Goal: Task Accomplishment & Management: Use online tool/utility

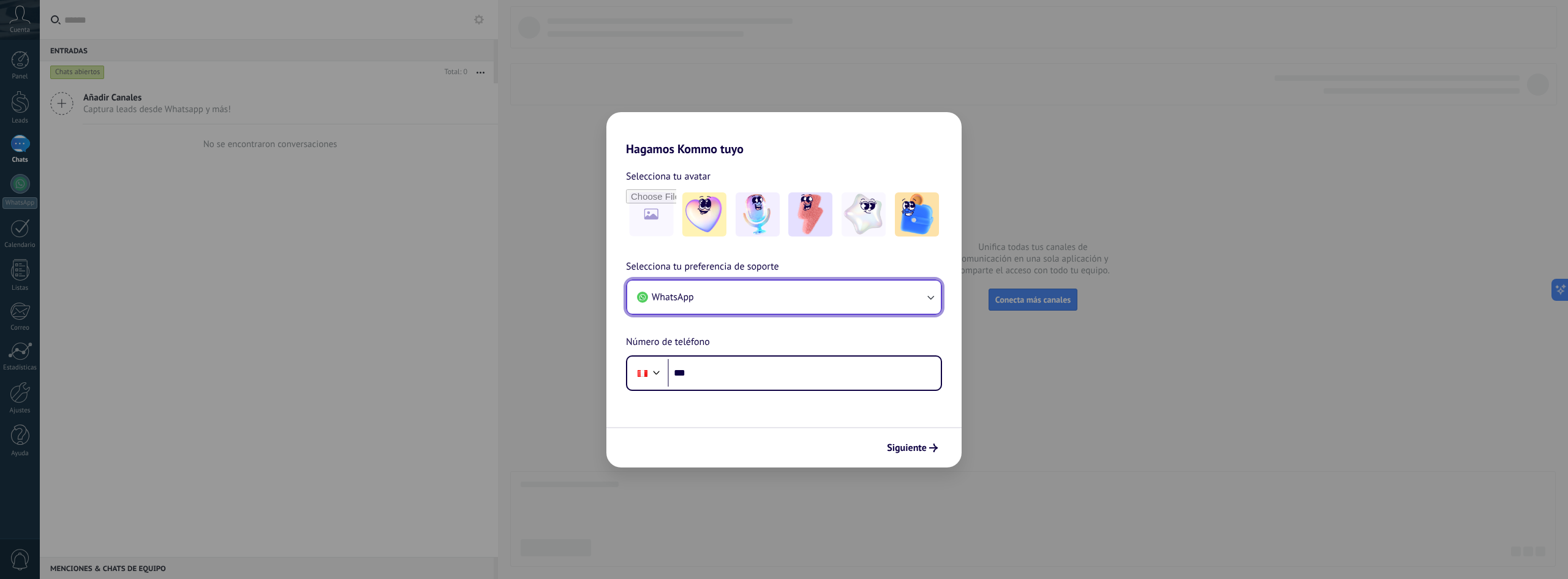
click at [764, 298] on button "WhatsApp" at bounding box center [784, 297] width 314 height 33
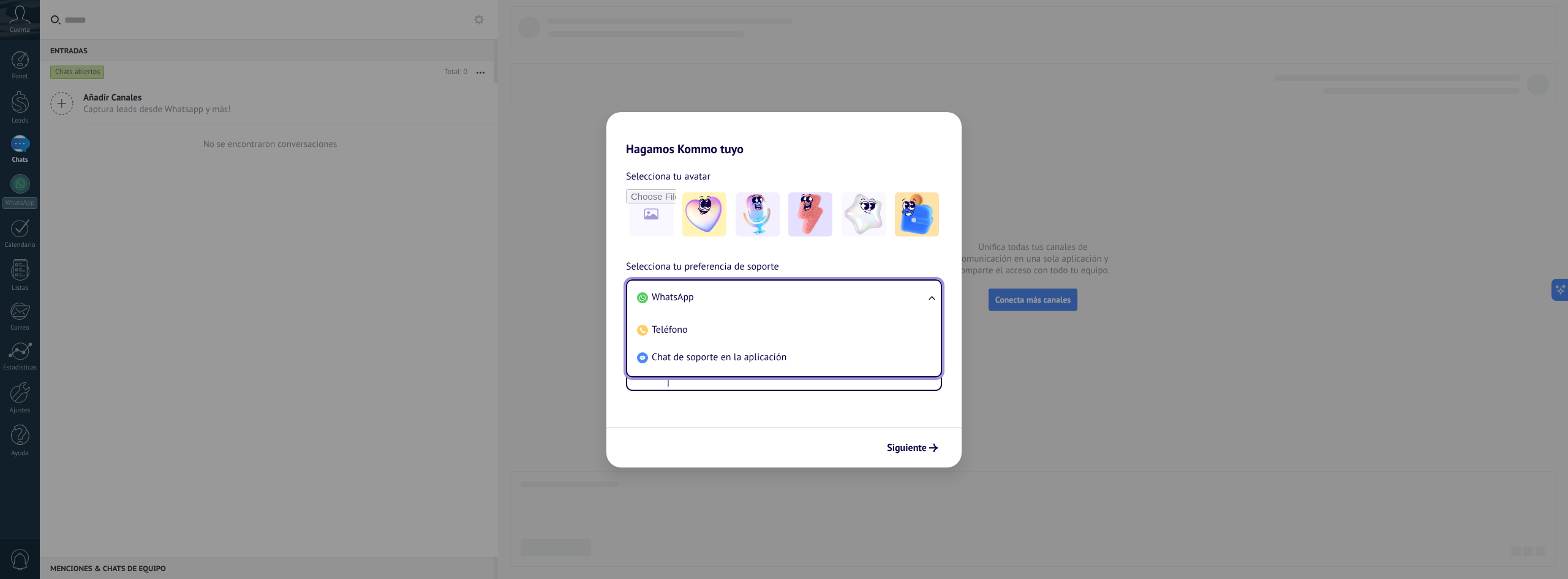
click at [764, 298] on li "WhatsApp" at bounding box center [781, 297] width 299 height 28
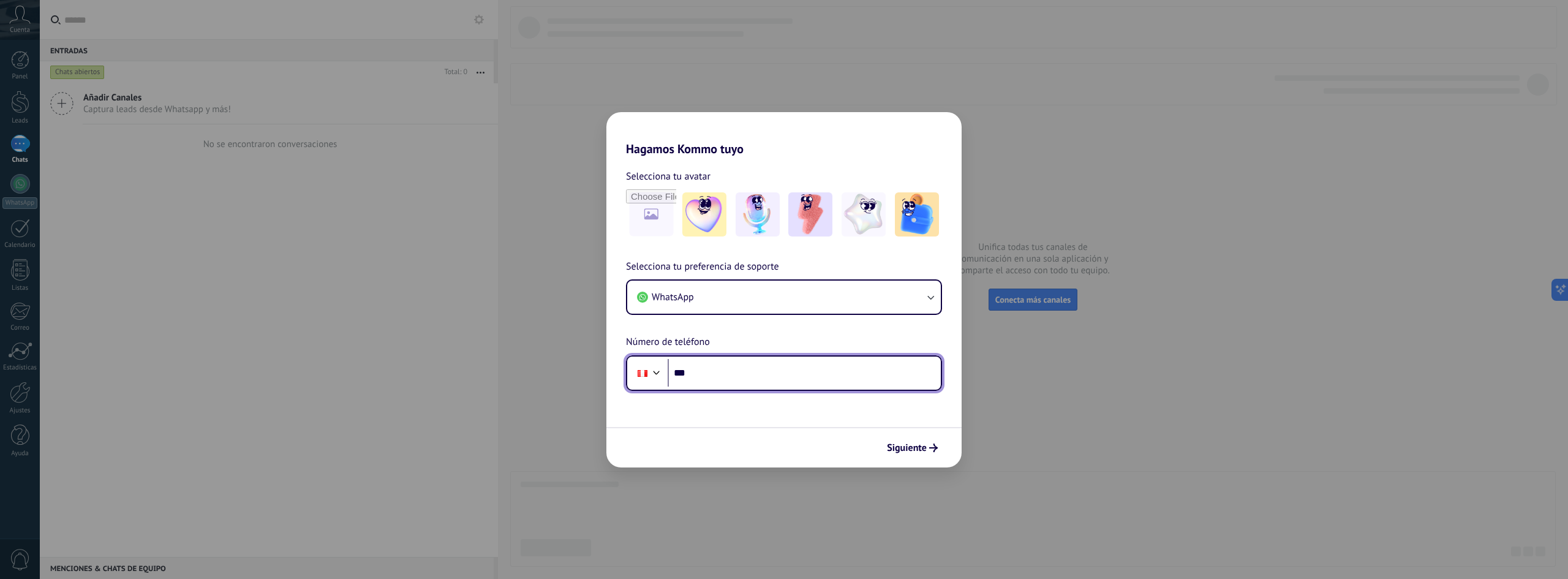
click at [715, 369] on input "***" at bounding box center [804, 373] width 273 height 28
type input "**********"
click at [894, 446] on span "Siguiente" at bounding box center [907, 448] width 40 height 9
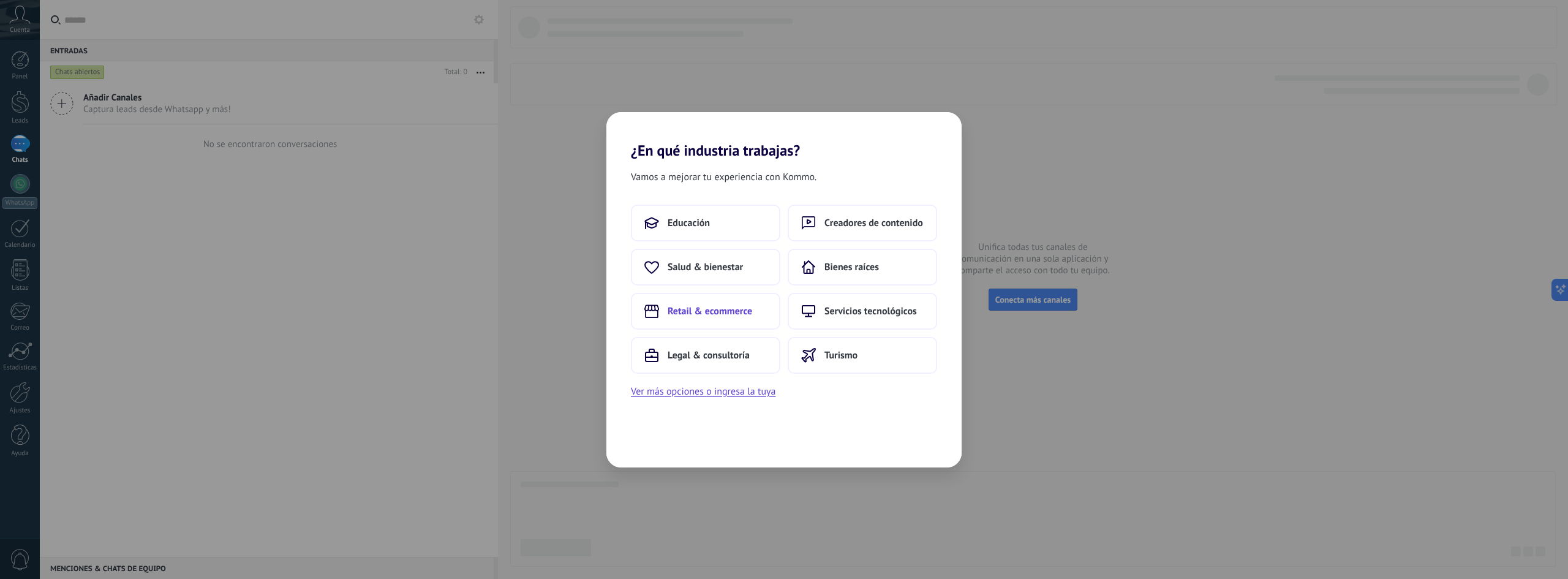
click at [732, 319] on button "Retail & ecommerce" at bounding box center [706, 311] width 150 height 37
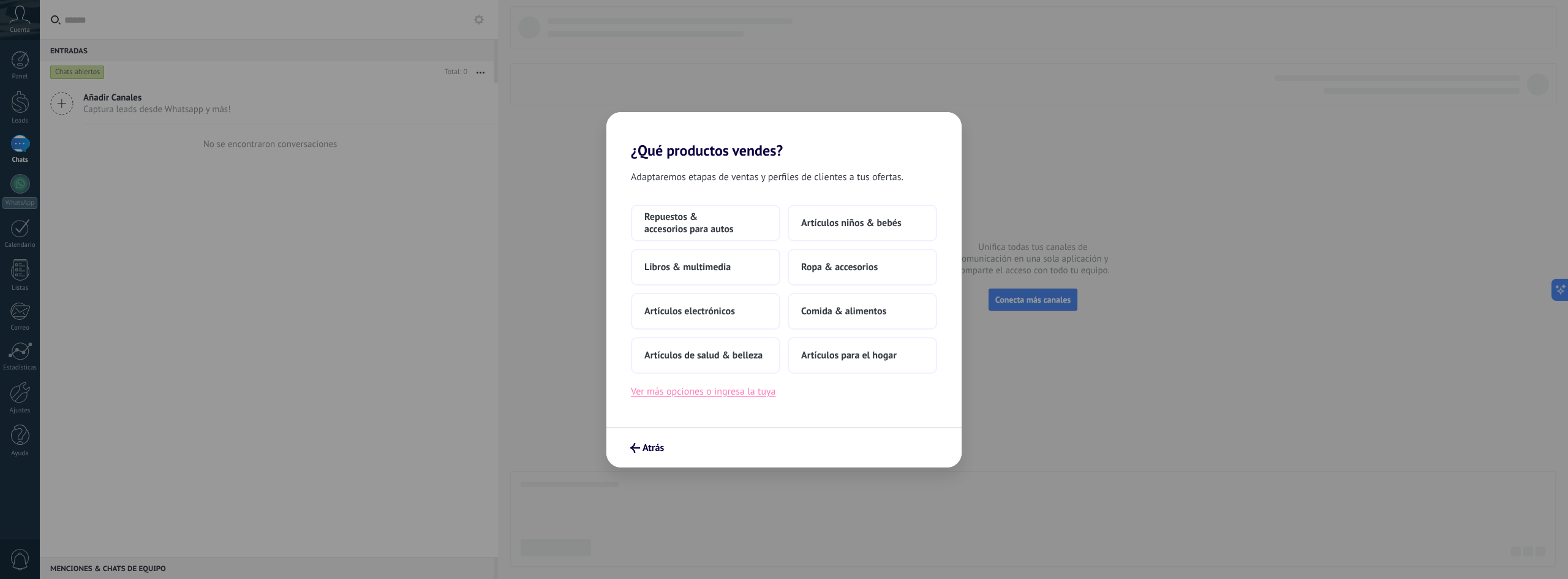
click at [710, 394] on button "Ver más opciones o ingresa la tuya" at bounding box center [703, 391] width 144 height 16
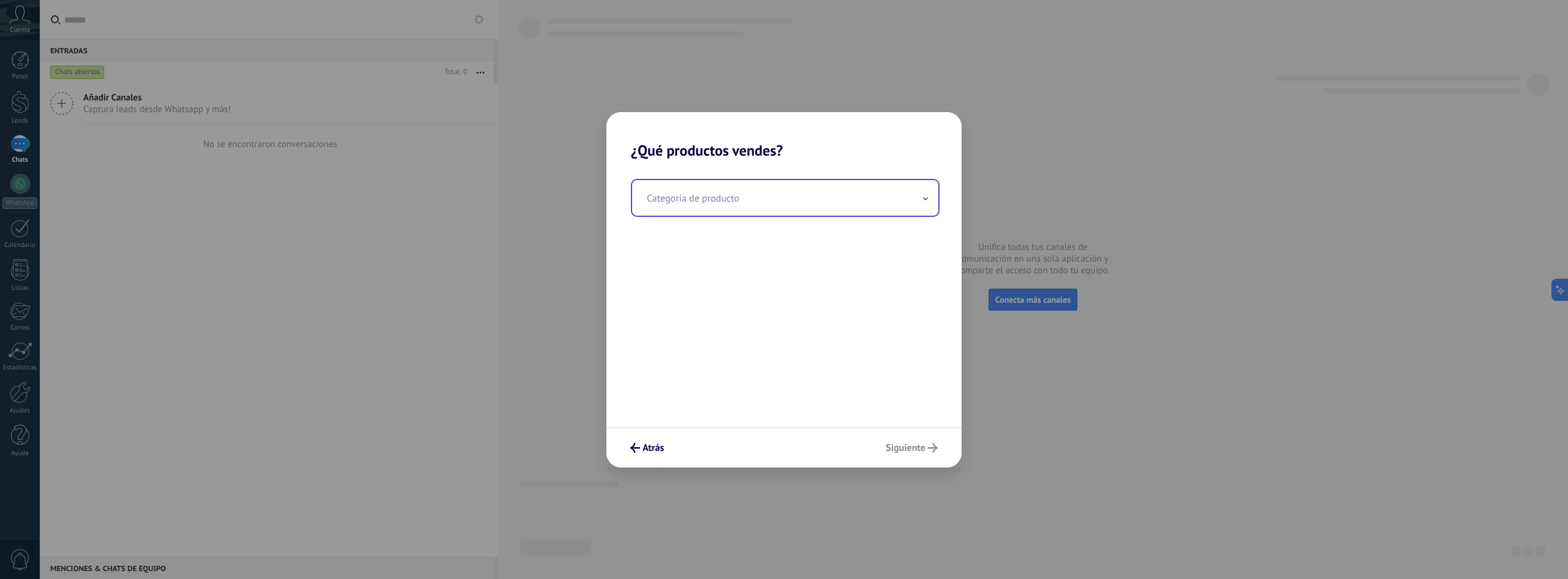
click at [696, 213] on input "text" at bounding box center [784, 197] width 306 height 35
type input "********"
click at [918, 446] on span "Siguiente" at bounding box center [906, 448] width 40 height 9
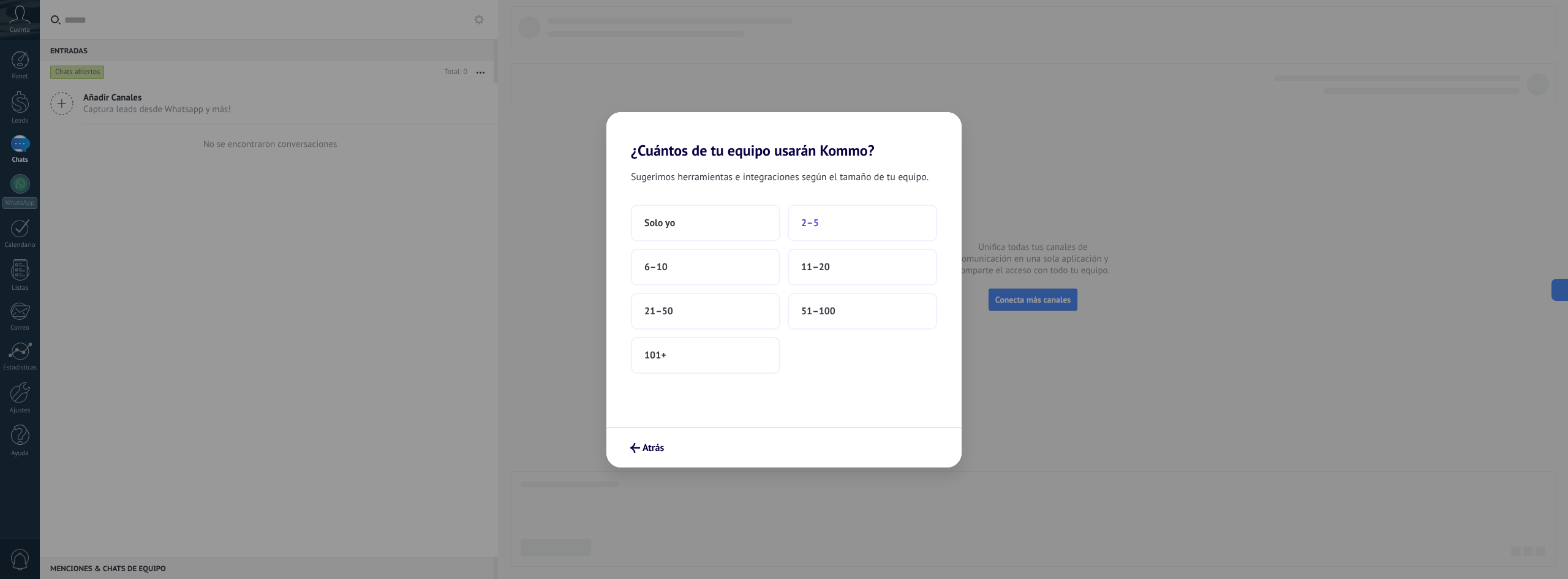
click at [821, 226] on button "2–5" at bounding box center [863, 223] width 150 height 37
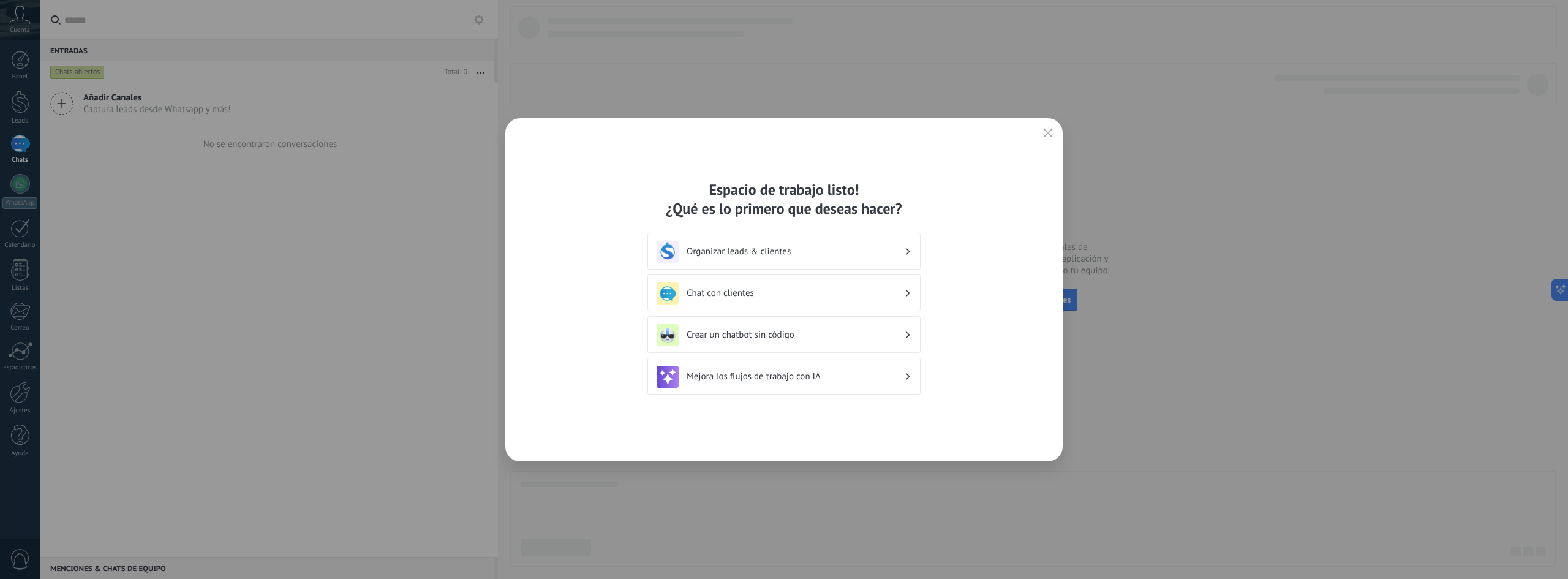
click at [826, 302] on div "Chat con clientes" at bounding box center [784, 293] width 255 height 22
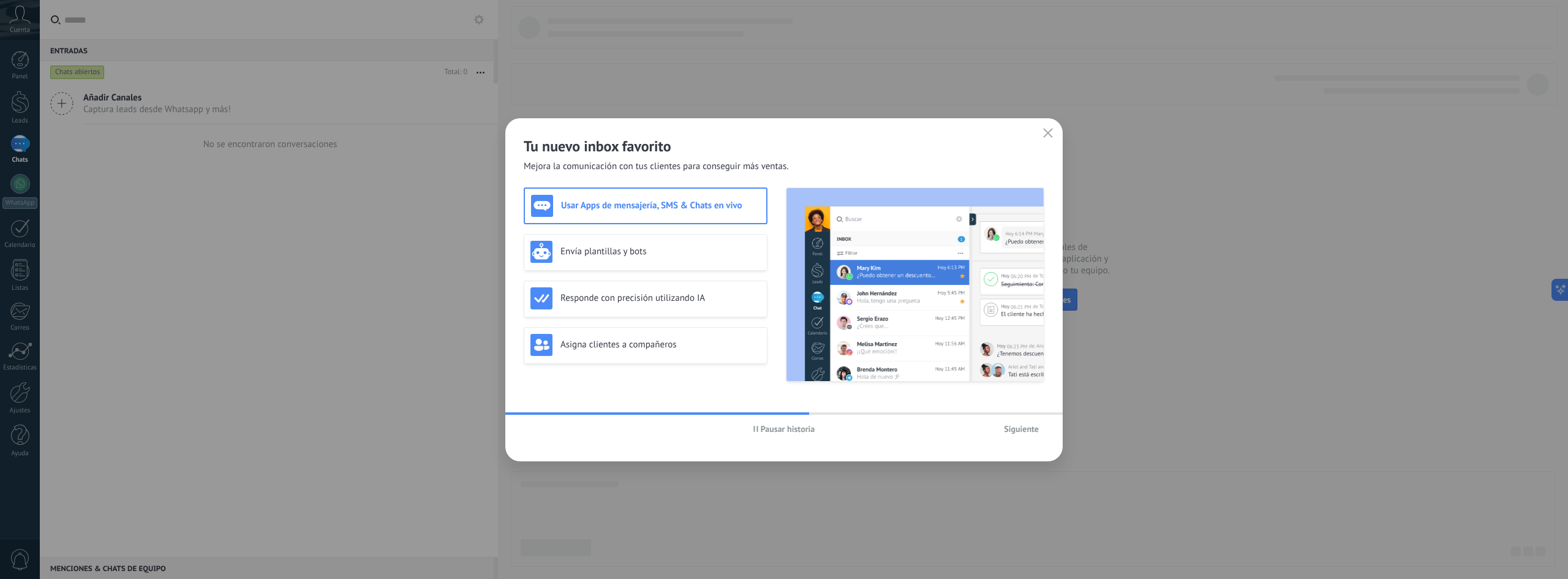
click at [1011, 431] on span "Siguiente" at bounding box center [1022, 429] width 35 height 9
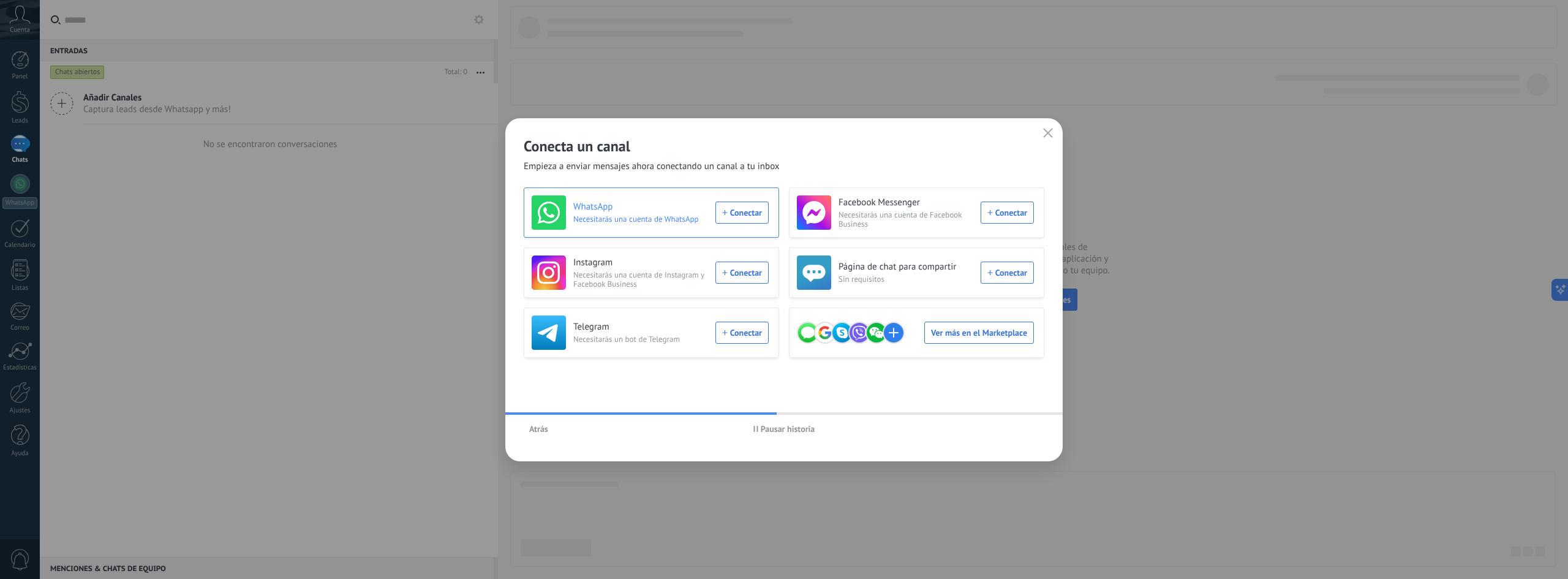
click at [646, 218] on span "Necesitarás una cuenta de WhatsApp" at bounding box center [640, 219] width 135 height 9
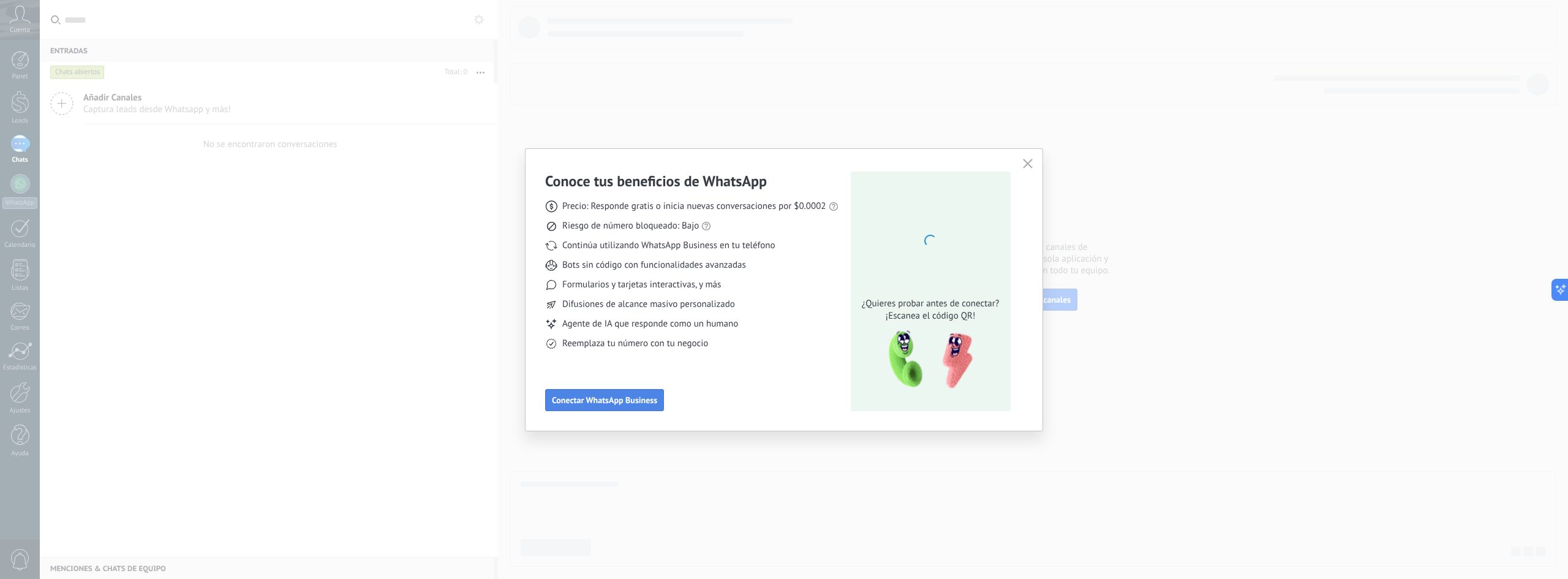
click at [608, 399] on span "Conectar WhatsApp Business" at bounding box center [604, 400] width 105 height 9
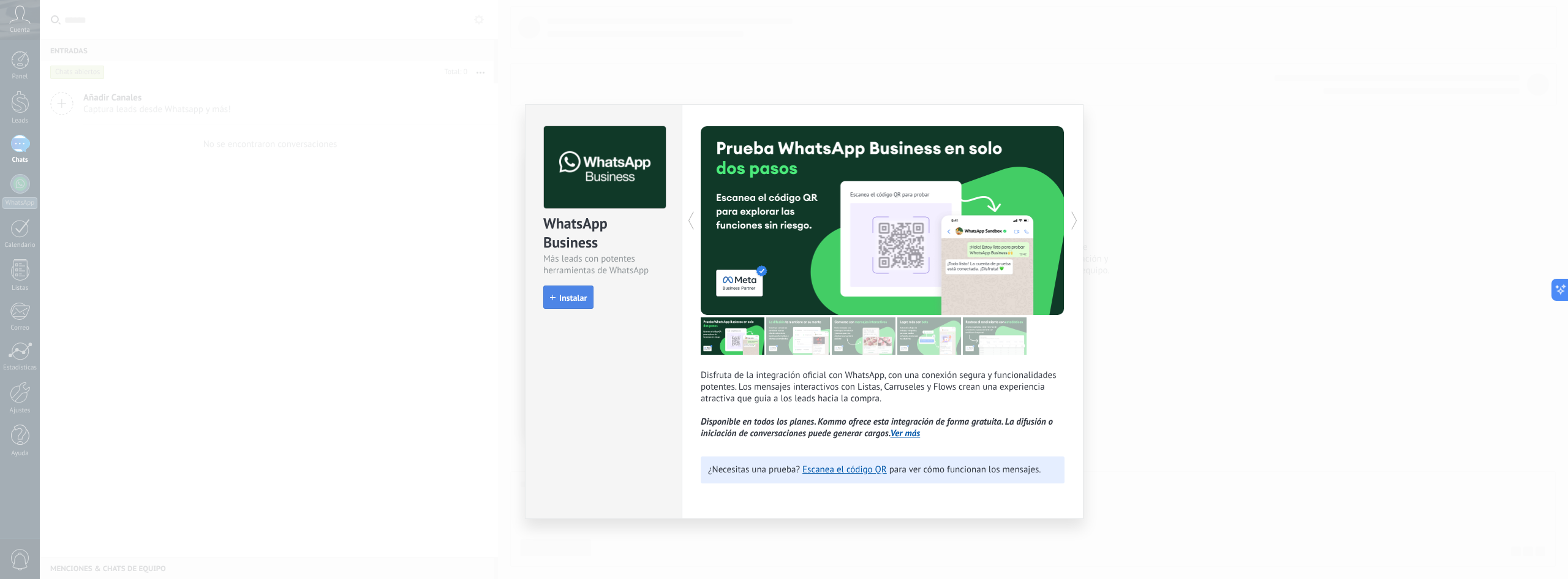
click at [579, 300] on span "Instalar" at bounding box center [573, 297] width 28 height 9
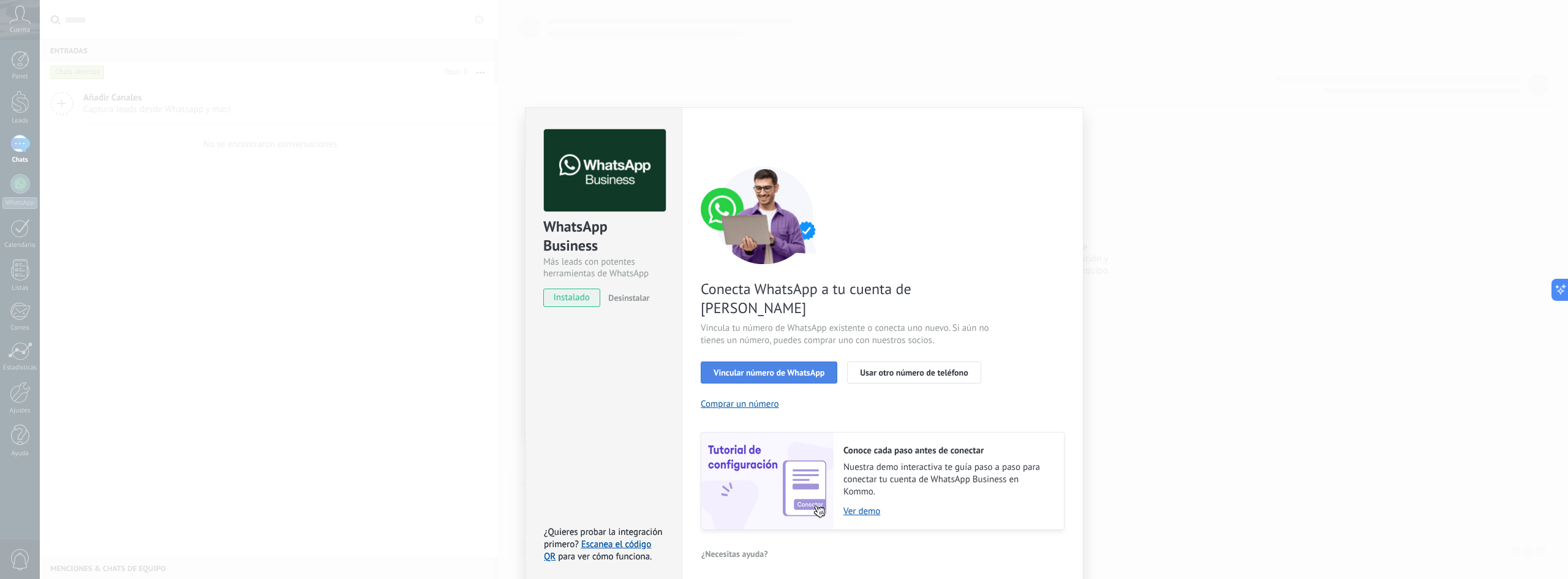
click at [756, 368] on span "Vincular número de WhatsApp" at bounding box center [768, 372] width 111 height 9
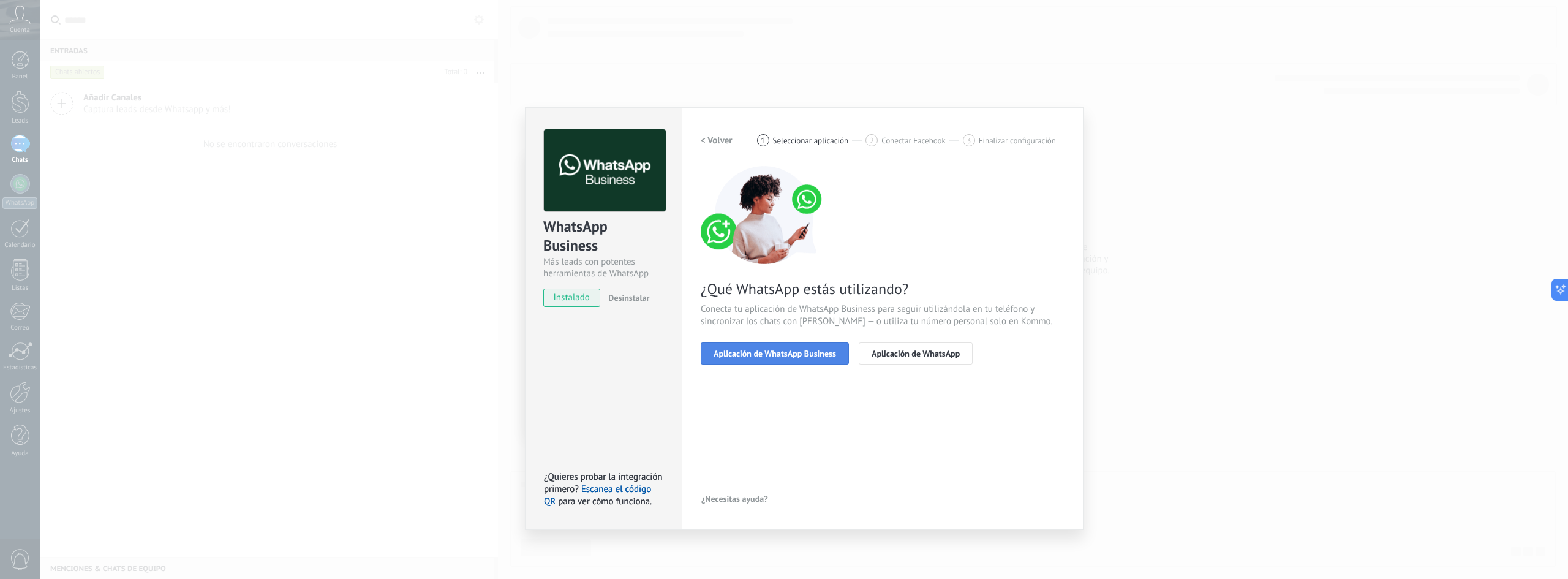
click at [802, 349] on span "Aplicación de WhatsApp Business" at bounding box center [774, 353] width 122 height 9
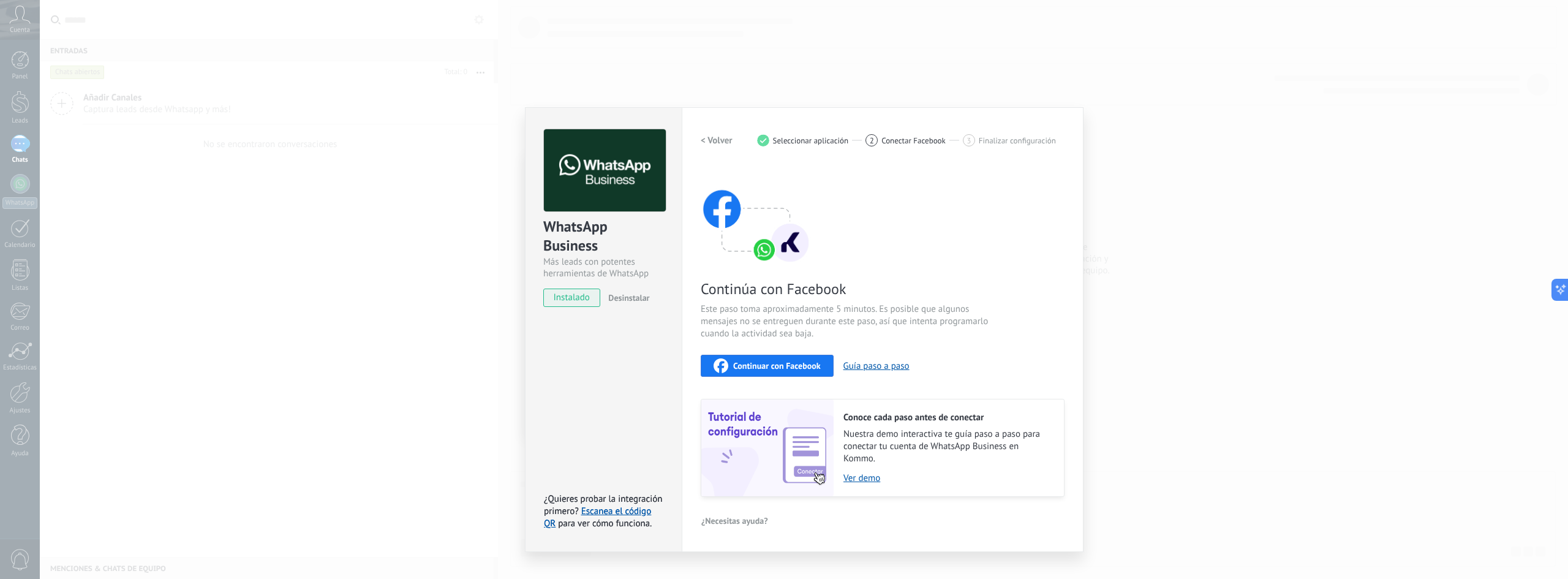
click at [722, 144] on h2 "< Volver" at bounding box center [717, 140] width 32 height 11
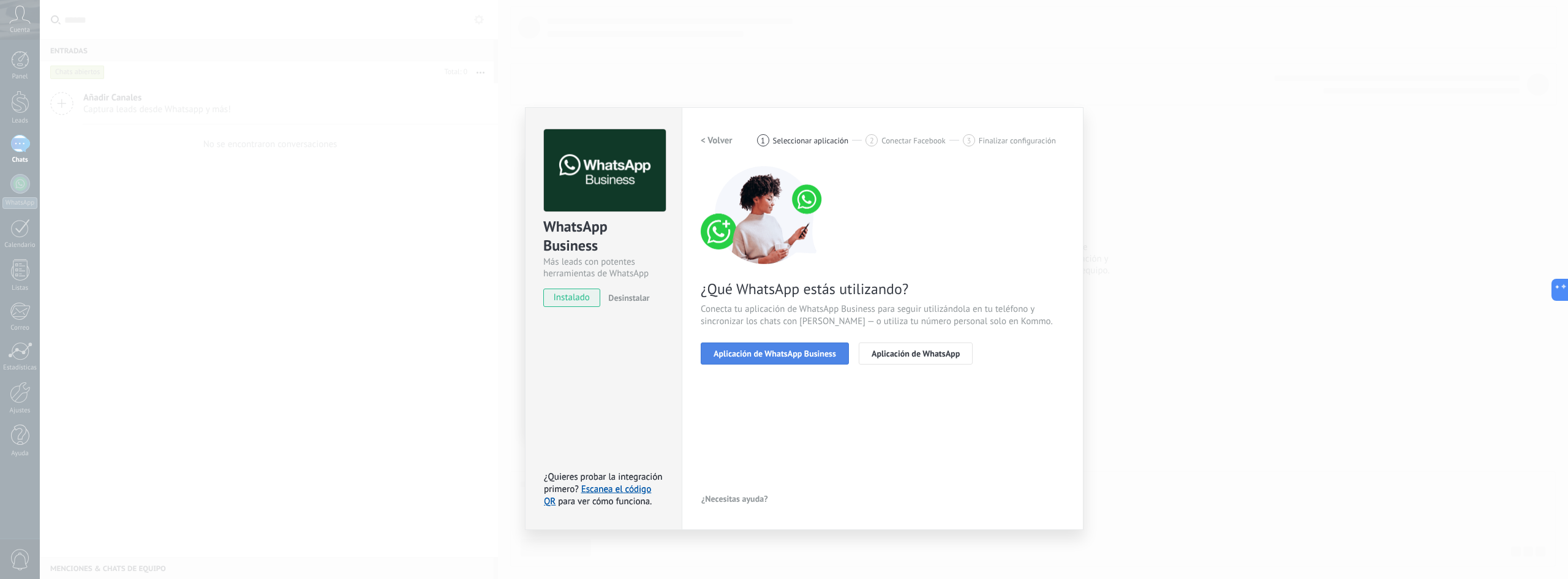
click at [779, 349] on span "Aplicación de WhatsApp Business" at bounding box center [774, 353] width 122 height 9
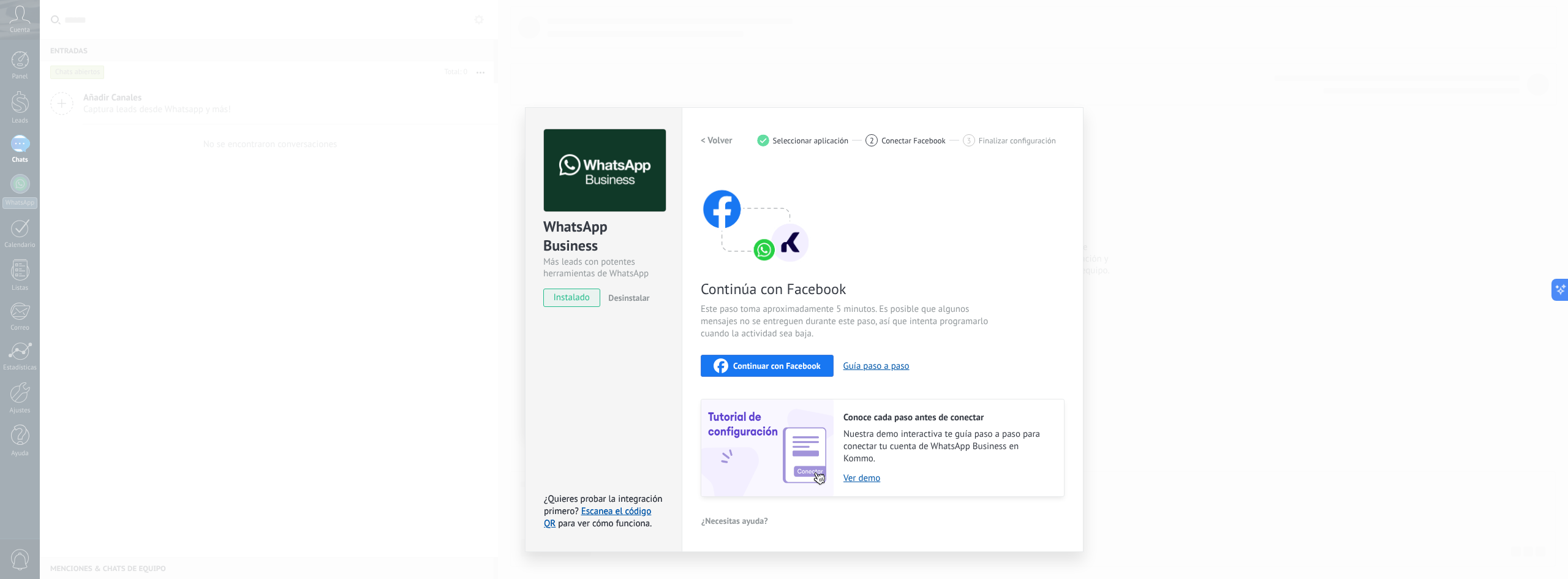
click at [710, 141] on h2 "< Volver" at bounding box center [717, 140] width 32 height 11
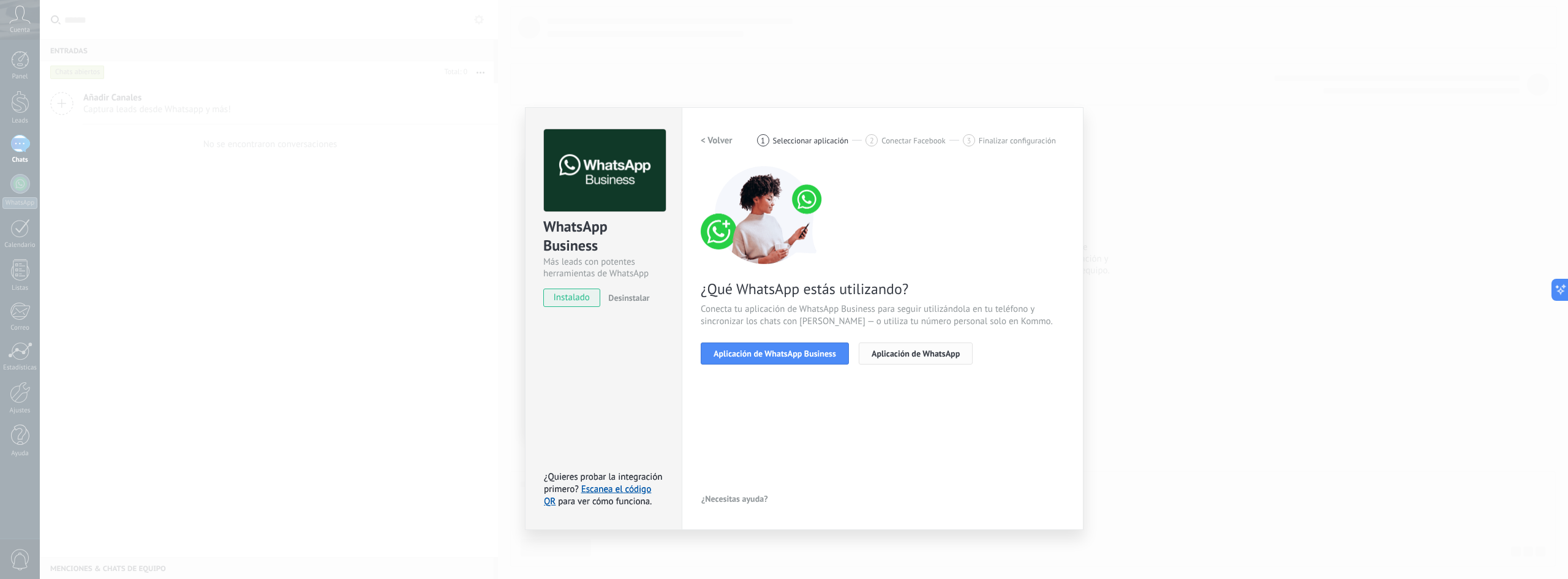
click at [886, 354] on span "Aplicación de WhatsApp" at bounding box center [915, 353] width 88 height 9
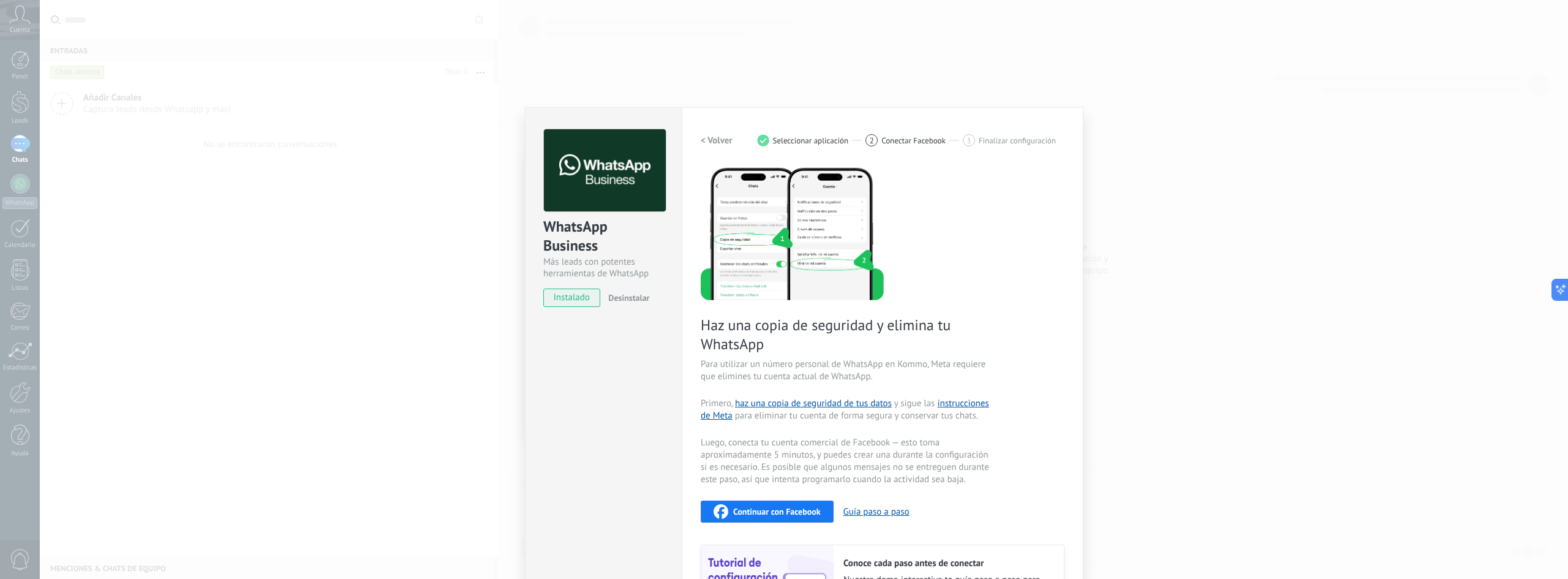
click at [710, 144] on h2 "< Volver" at bounding box center [717, 140] width 32 height 11
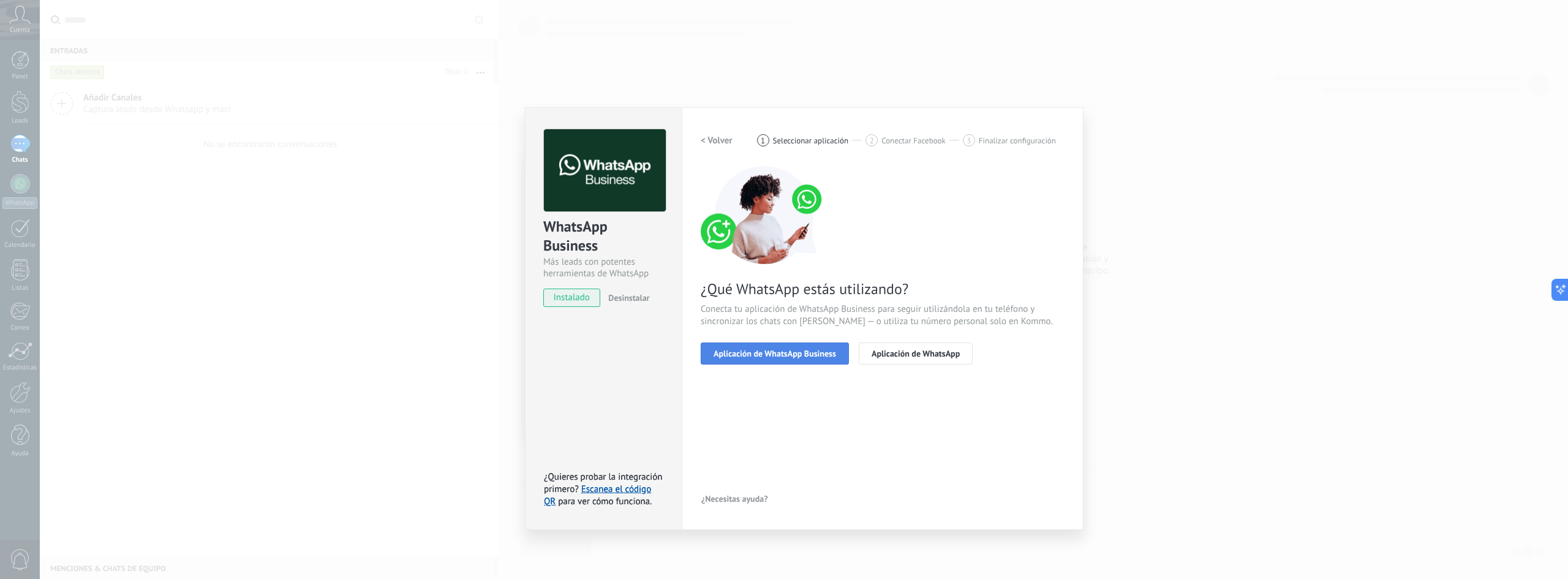
click at [792, 356] on span "Aplicación de WhatsApp Business" at bounding box center [774, 353] width 122 height 9
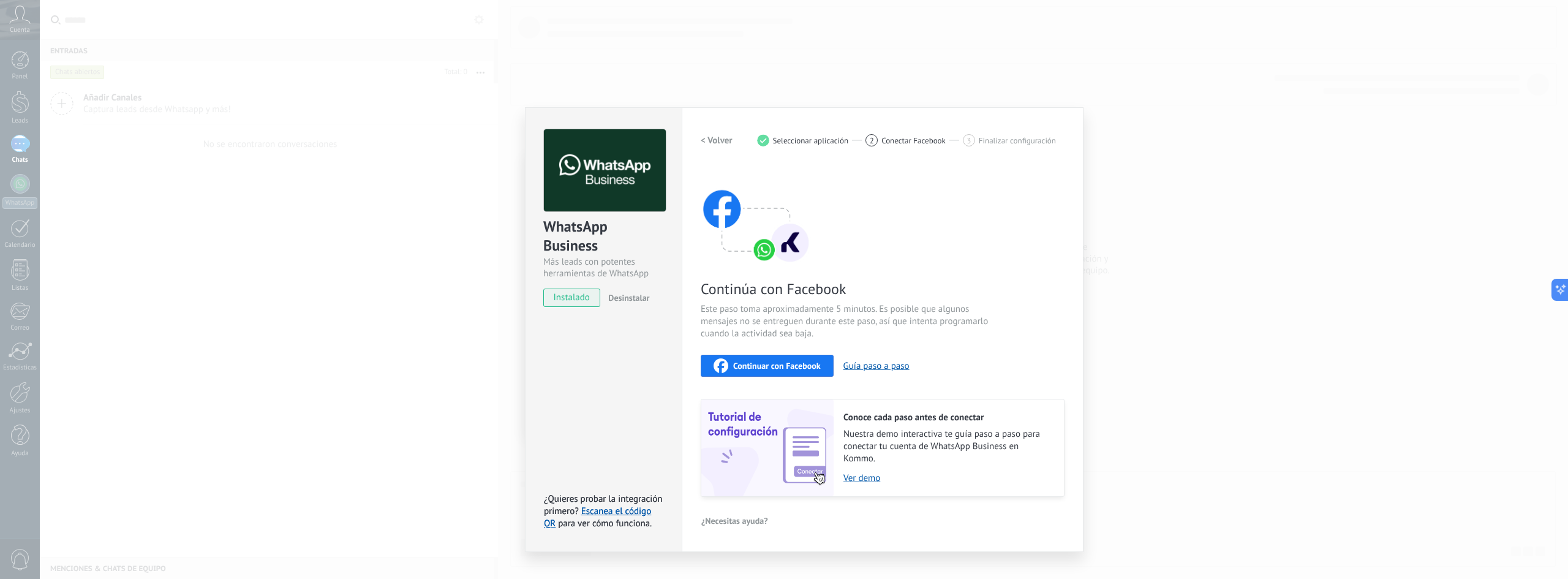
click at [786, 366] on span "Continuar con Facebook" at bounding box center [777, 365] width 87 height 9
click at [711, 140] on h2 "< Volver" at bounding box center [717, 140] width 32 height 11
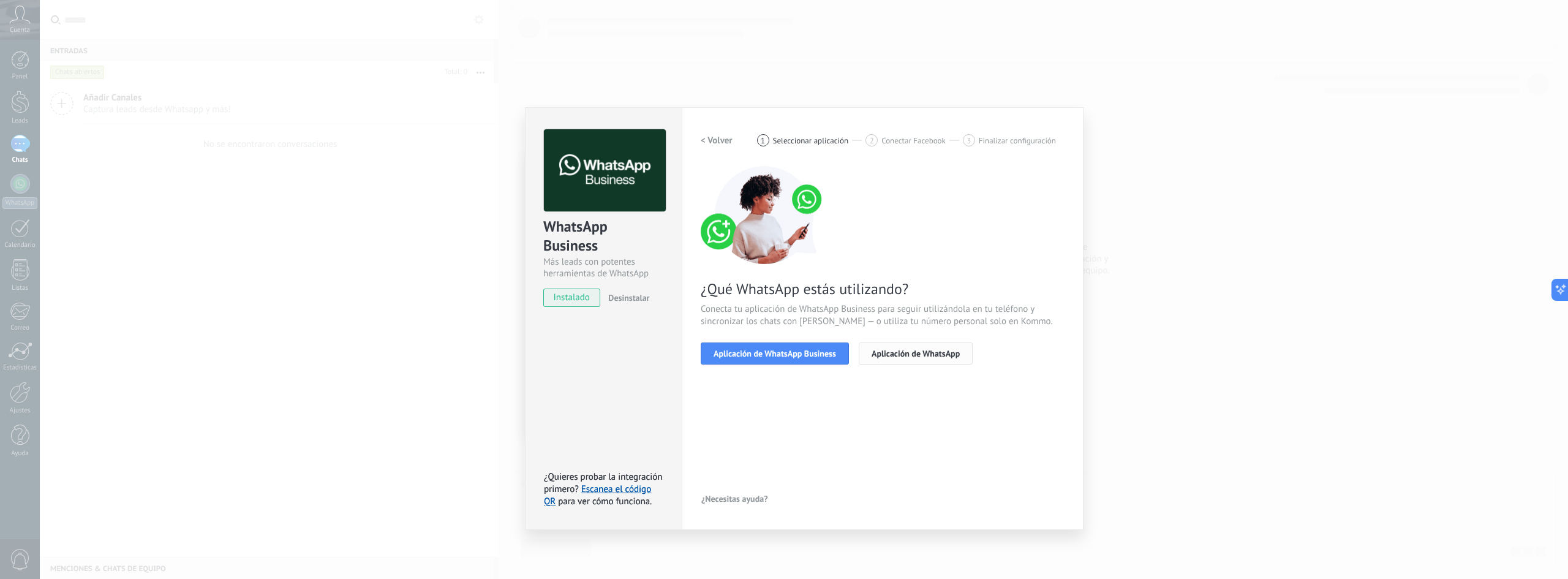
click at [877, 356] on span "Aplicación de WhatsApp" at bounding box center [915, 353] width 88 height 9
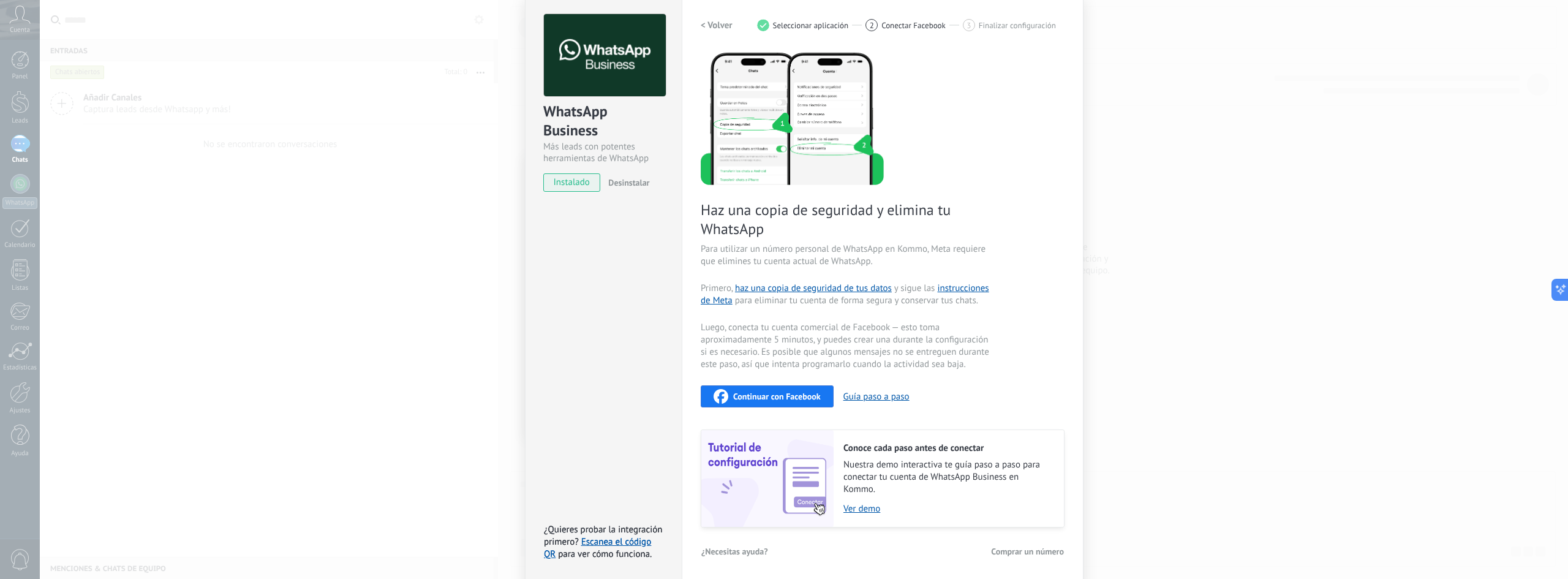
scroll to position [119, 0]
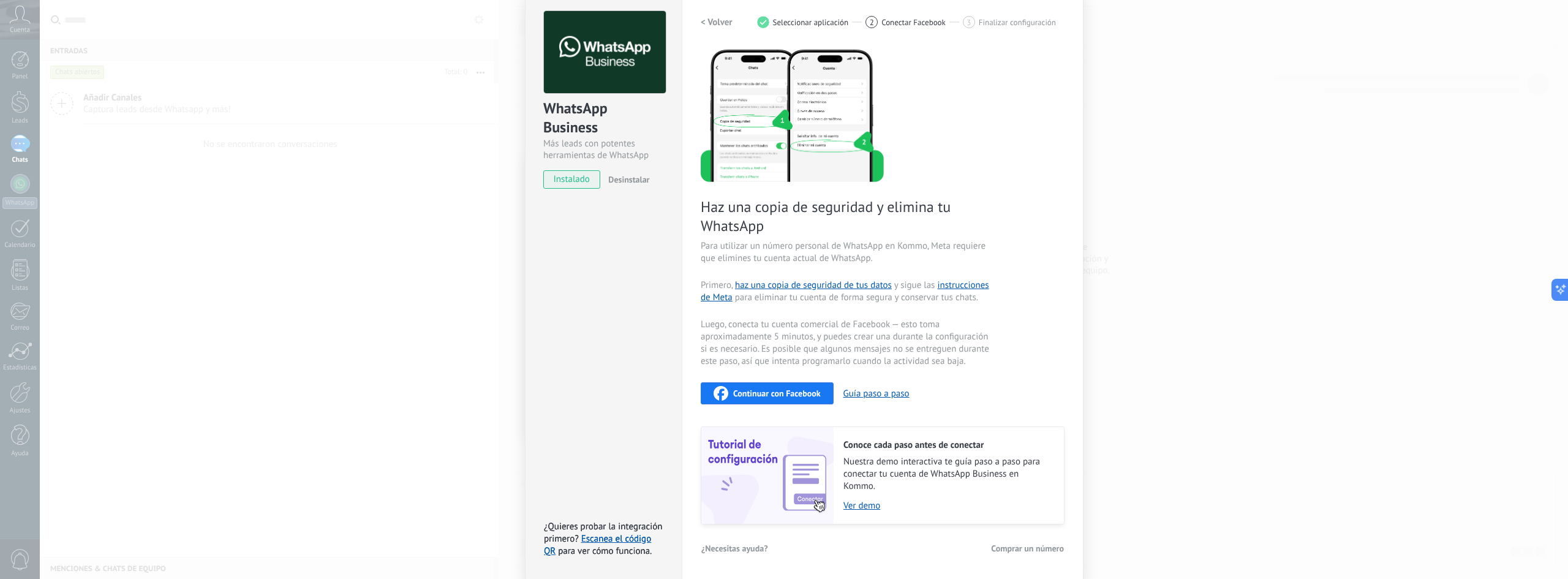
click at [379, 331] on div "WhatsApp Business Más leads con potentes herramientas de WhatsApp instalado Des…" at bounding box center [803, 290] width 1528 height 579
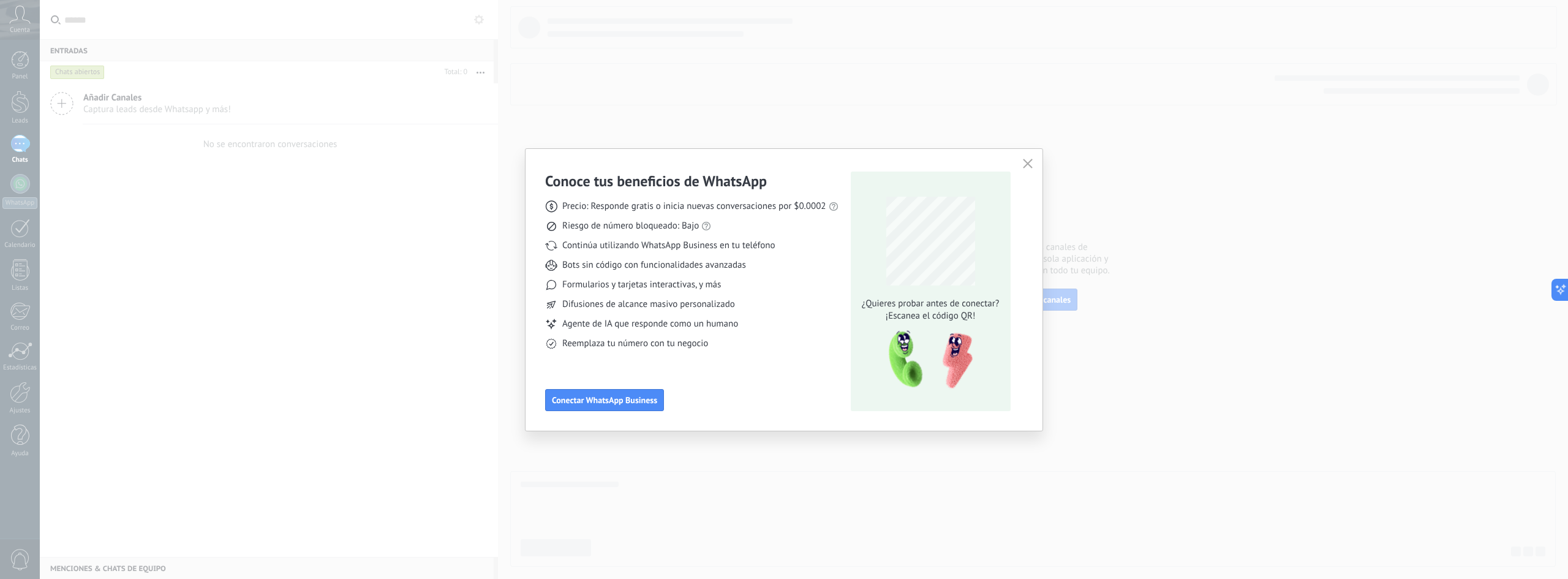
click at [1027, 163] on icon "button" at bounding box center [1028, 163] width 9 height 9
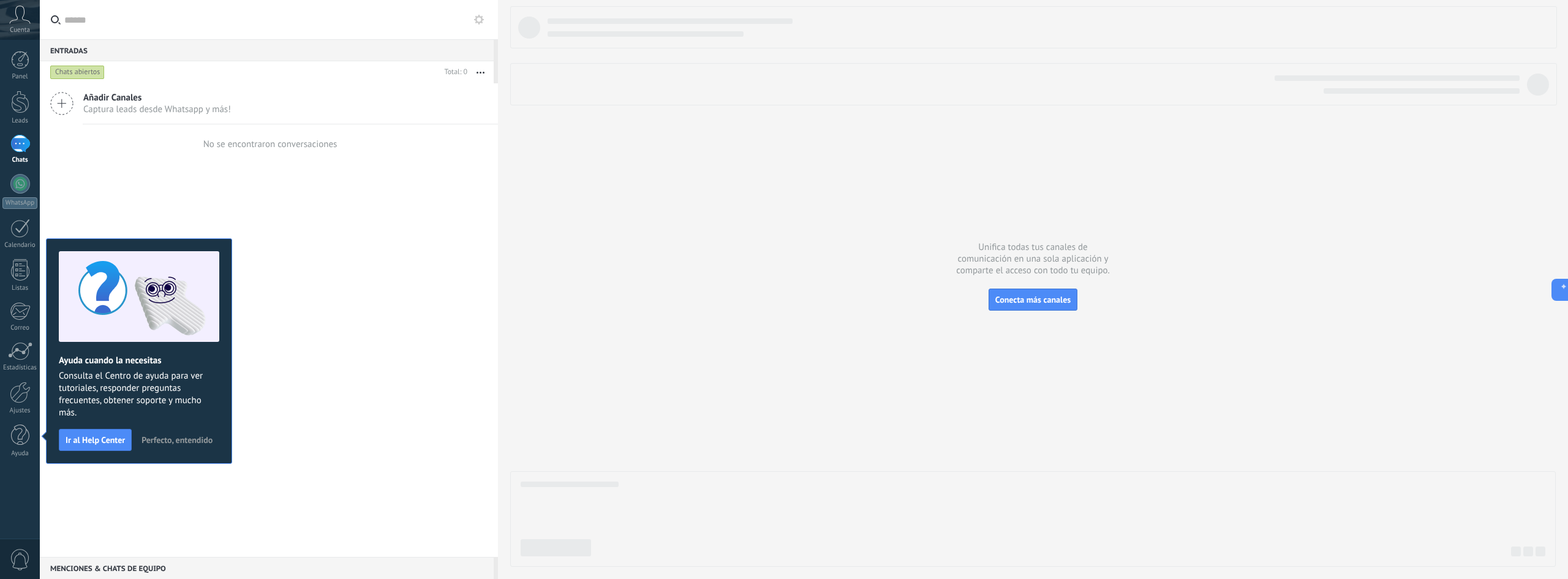
drag, startPoint x: 345, startPoint y: 366, endPoint x: 358, endPoint y: 356, distance: 16.4
click at [355, 359] on div "Añadir Canales Captura leads desde Whatsapp y más! No se encontraron conversaci…" at bounding box center [268, 320] width 458 height 474
click at [179, 439] on span "Perfecto, entendido" at bounding box center [176, 439] width 71 height 9
